Goal: Find specific page/section: Find specific page/section

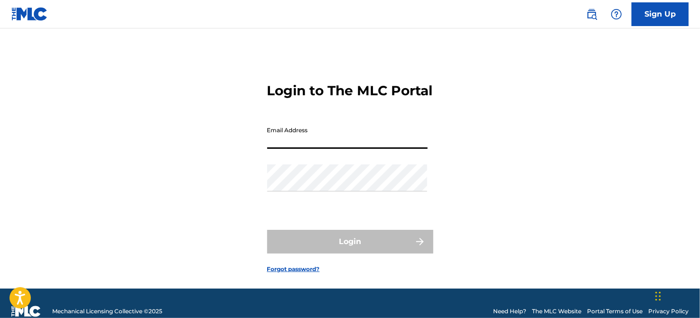
click at [344, 145] on input "Email Address" at bounding box center [347, 135] width 160 height 27
type input "[EMAIL_ADDRESS][DOMAIN_NAME]"
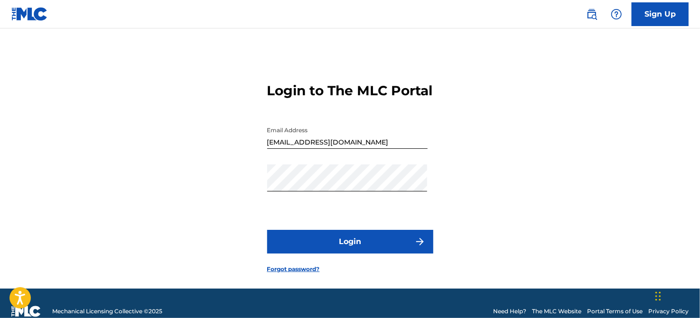
click at [311, 254] on button "Login" at bounding box center [350, 242] width 166 height 24
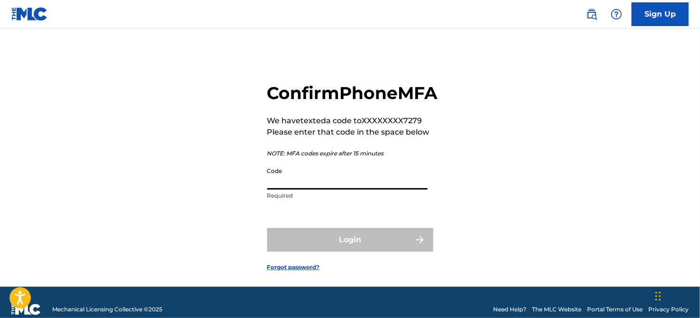
click at [307, 190] on input "Code" at bounding box center [347, 176] width 160 height 27
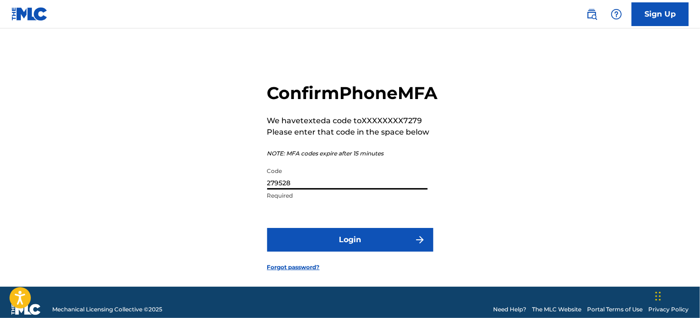
type input "279528"
click at [327, 252] on button "Login" at bounding box center [350, 240] width 166 height 24
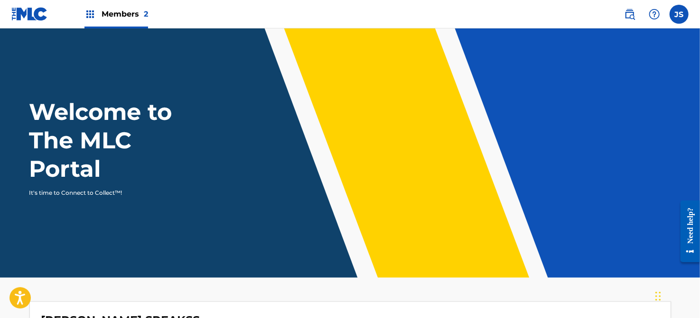
click at [682, 16] on label at bounding box center [678, 14] width 19 height 19
click at [679, 14] on input "[PERSON_NAME] Speaks [EMAIL_ADDRESS][DOMAIN_NAME] Notification Preferences Prof…" at bounding box center [679, 14] width 0 height 0
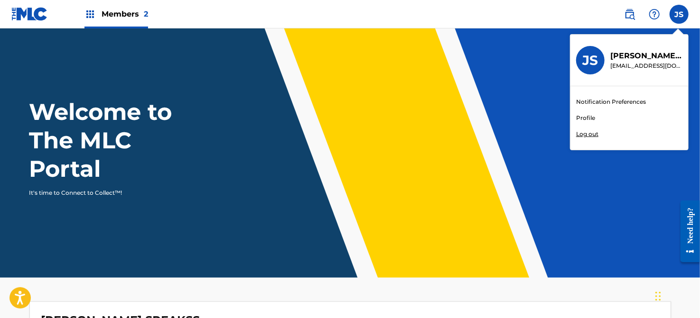
click at [98, 13] on div "Members 2" at bounding box center [116, 14] width 64 height 28
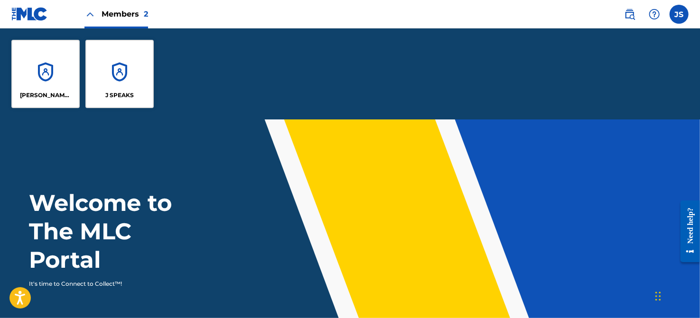
click at [119, 76] on div "J SPEAKS" at bounding box center [119, 74] width 68 height 68
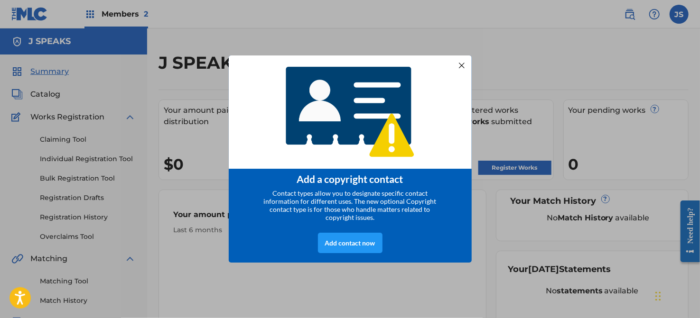
click at [464, 61] on div at bounding box center [461, 65] width 12 height 12
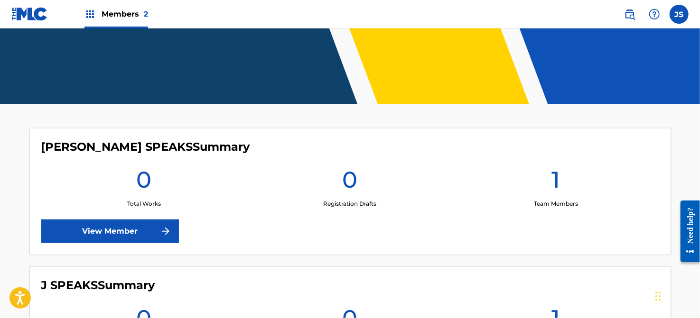
scroll to position [237, 0]
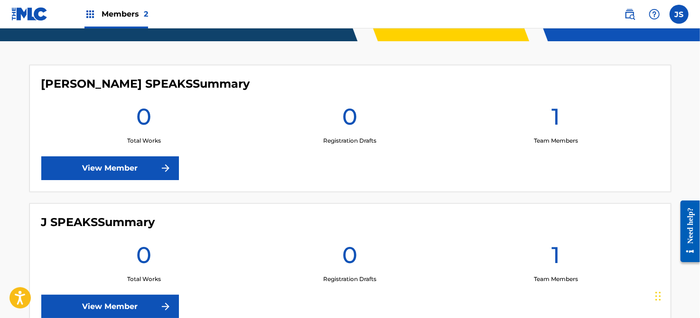
click at [76, 174] on link "View Member" at bounding box center [110, 169] width 138 height 24
